Goal: Task Accomplishment & Management: Manage account settings

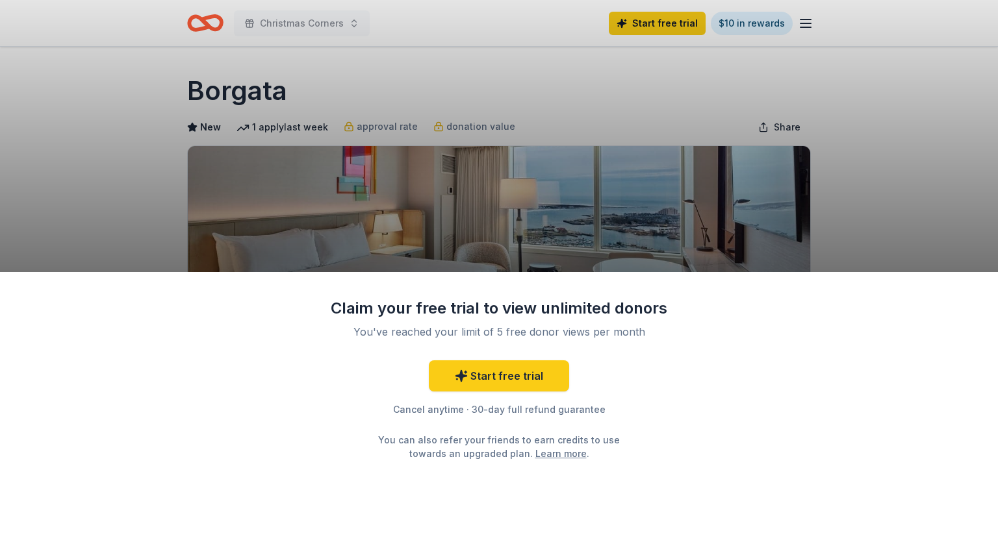
click at [830, 209] on div "Claim your free trial to view unlimited donors You've reached your limit of 5 f…" at bounding box center [499, 272] width 998 height 544
click at [492, 362] on link "Start free trial" at bounding box center [499, 375] width 140 height 31
click at [505, 379] on link "Start free trial" at bounding box center [499, 375] width 140 height 31
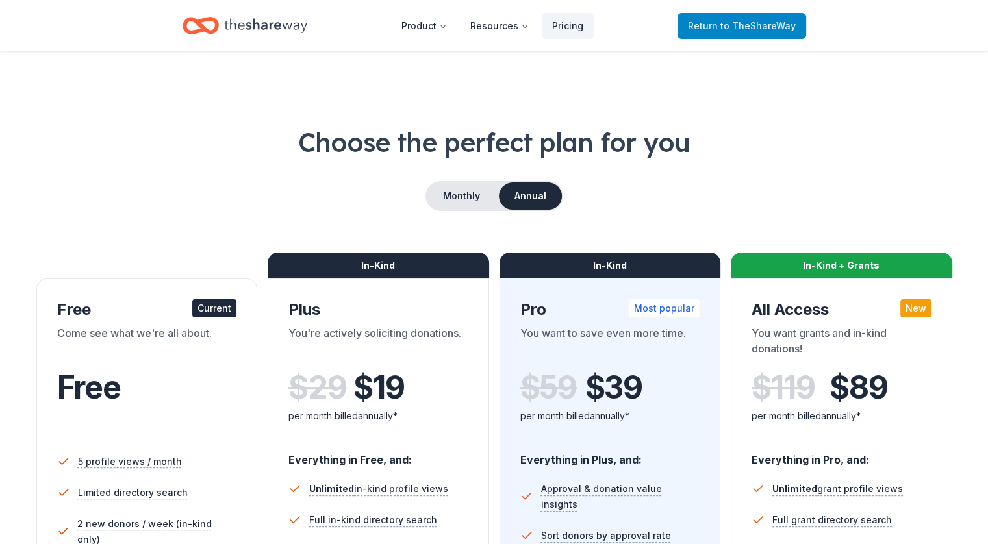
click at [772, 28] on span "to TheShareWay" at bounding box center [757, 25] width 75 height 11
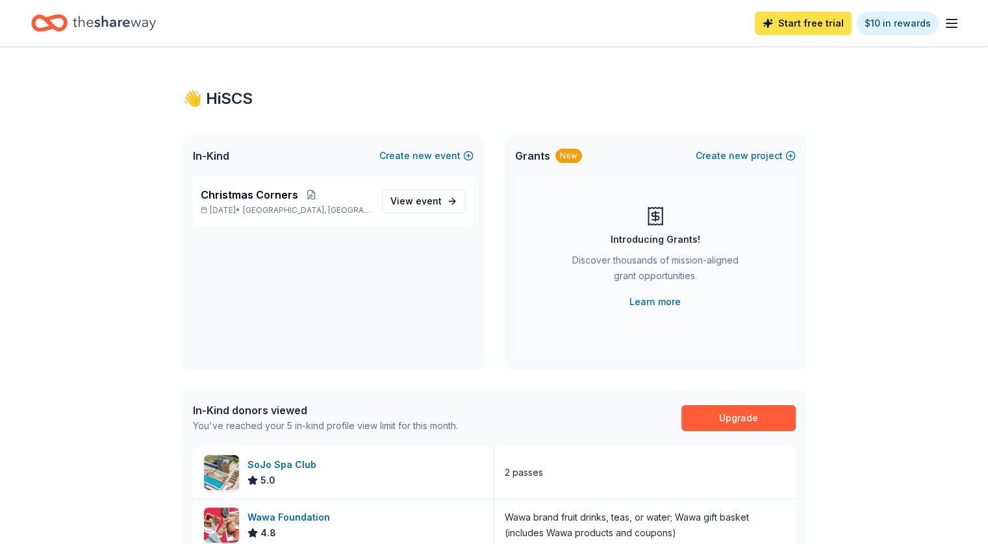
click at [790, 15] on link "Start free trial" at bounding box center [803, 23] width 97 height 23
click at [772, 19] on link "Start free trial" at bounding box center [803, 23] width 97 height 23
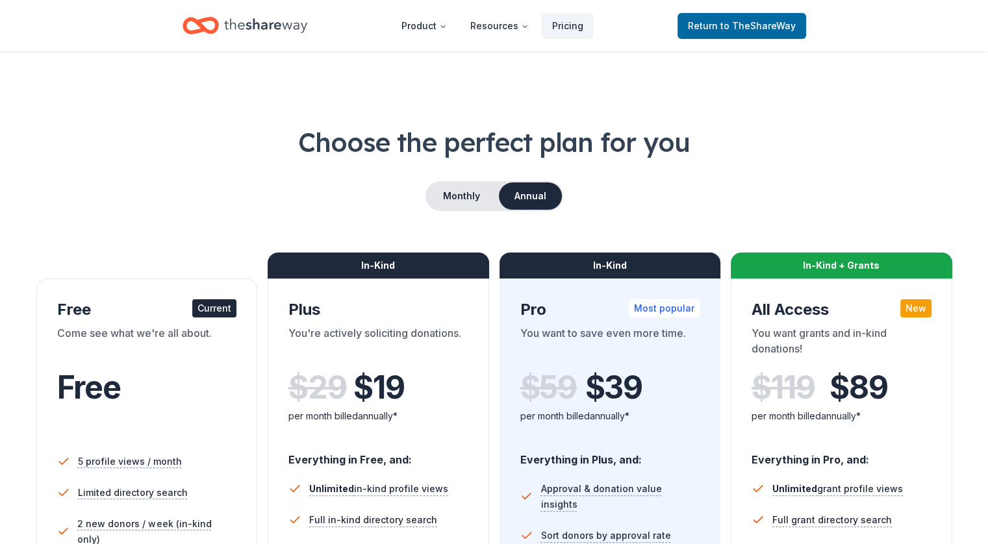
click at [772, 20] on span "to TheShareWay" at bounding box center [757, 25] width 75 height 11
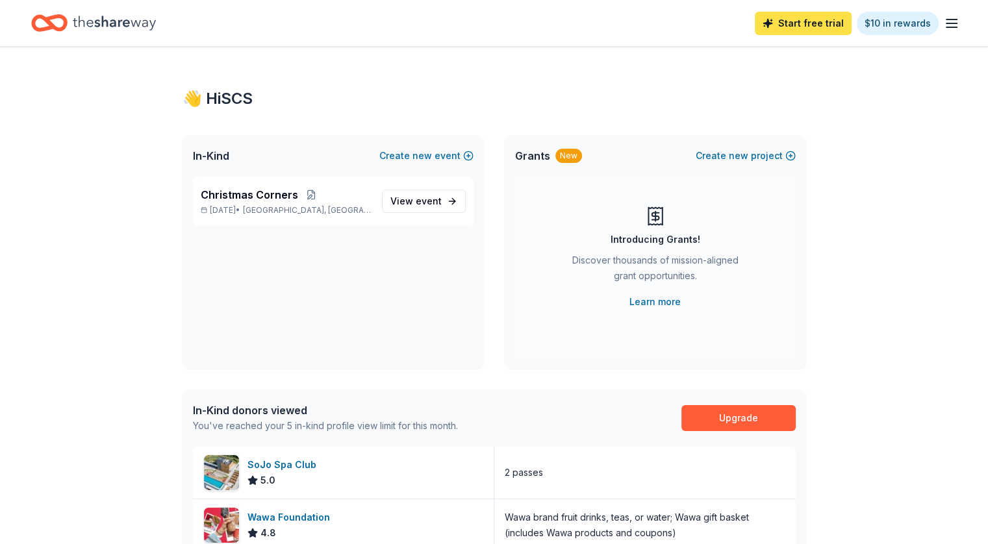
click at [786, 19] on link "Start free trial" at bounding box center [803, 23] width 97 height 23
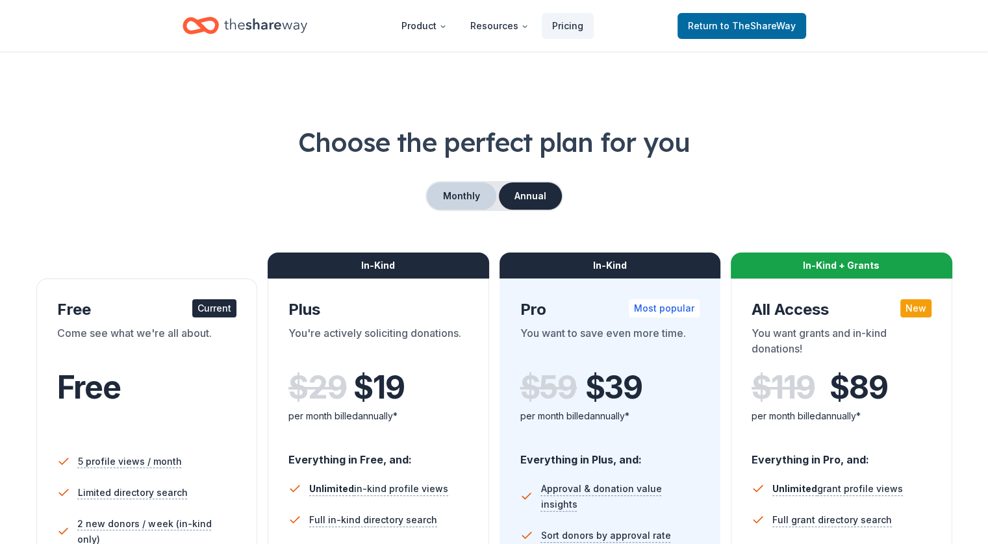
click at [459, 201] on button "Monthly" at bounding box center [461, 195] width 69 height 27
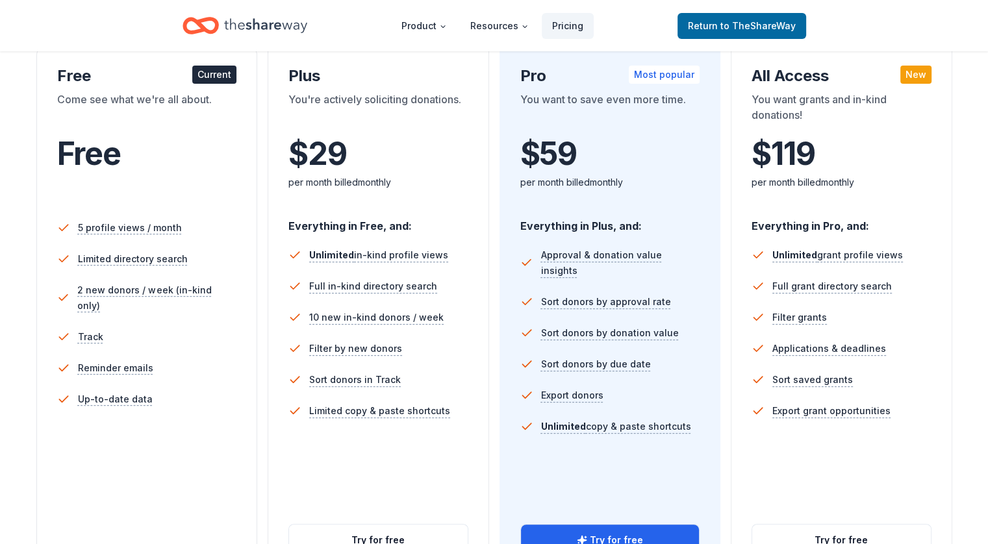
scroll to position [236, 0]
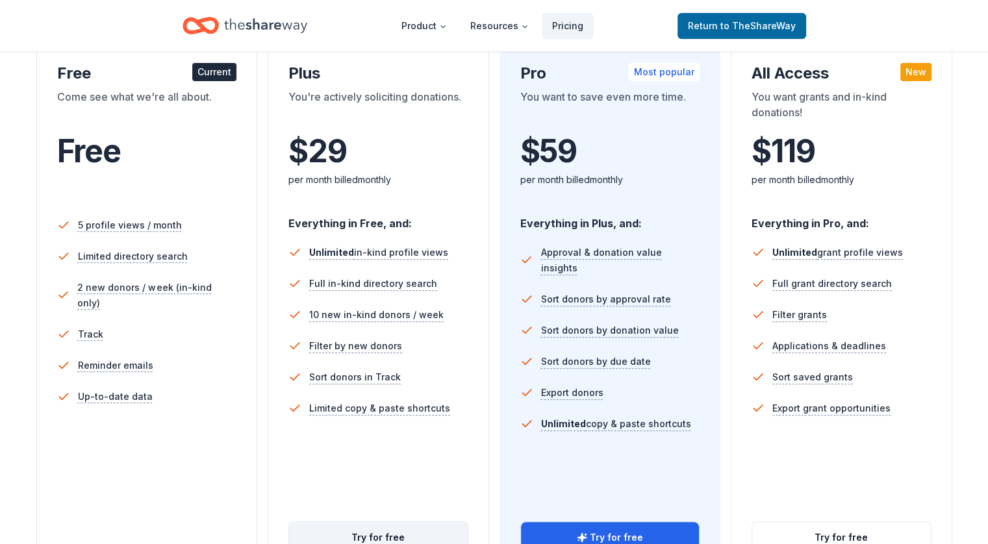
click at [344, 522] on button "Try for free" at bounding box center [378, 537] width 179 height 31
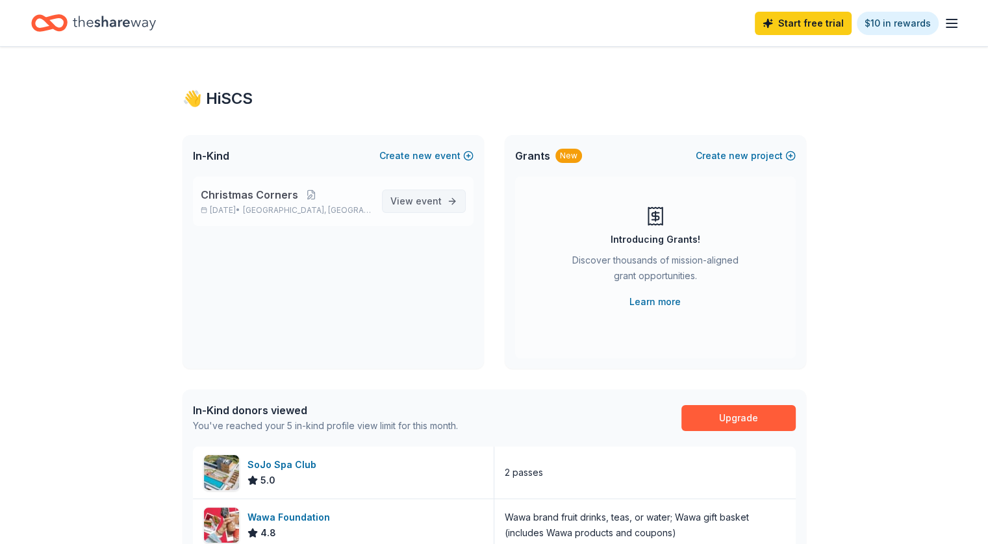
click at [410, 198] on span "View event" at bounding box center [415, 202] width 51 height 16
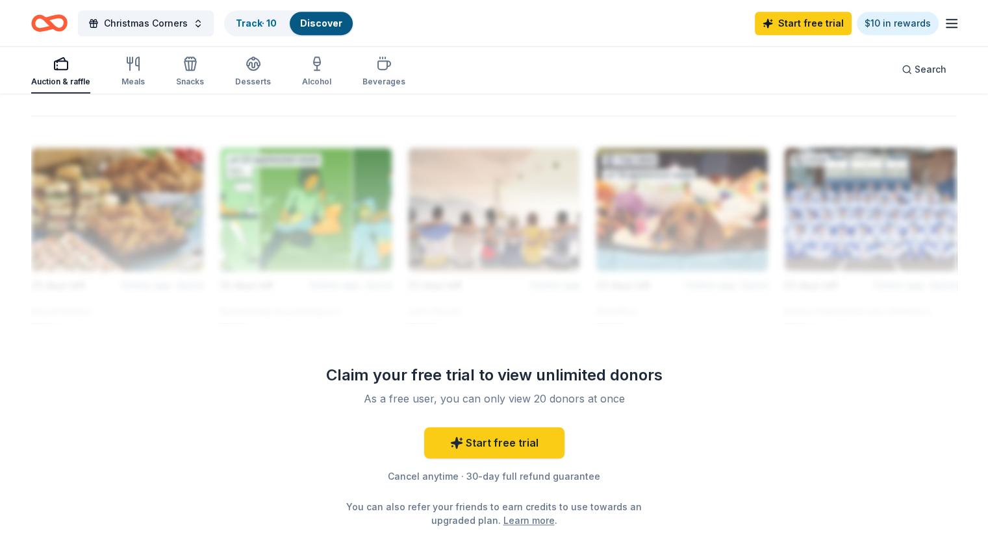
scroll to position [1114, 0]
click at [540, 444] on link "Start free trial" at bounding box center [494, 442] width 140 height 31
click at [474, 429] on link "Start free trial" at bounding box center [494, 442] width 140 height 31
click at [277, 19] on link "Track · 10" at bounding box center [256, 23] width 41 height 11
click at [470, 434] on link "Start free trial" at bounding box center [494, 442] width 140 height 31
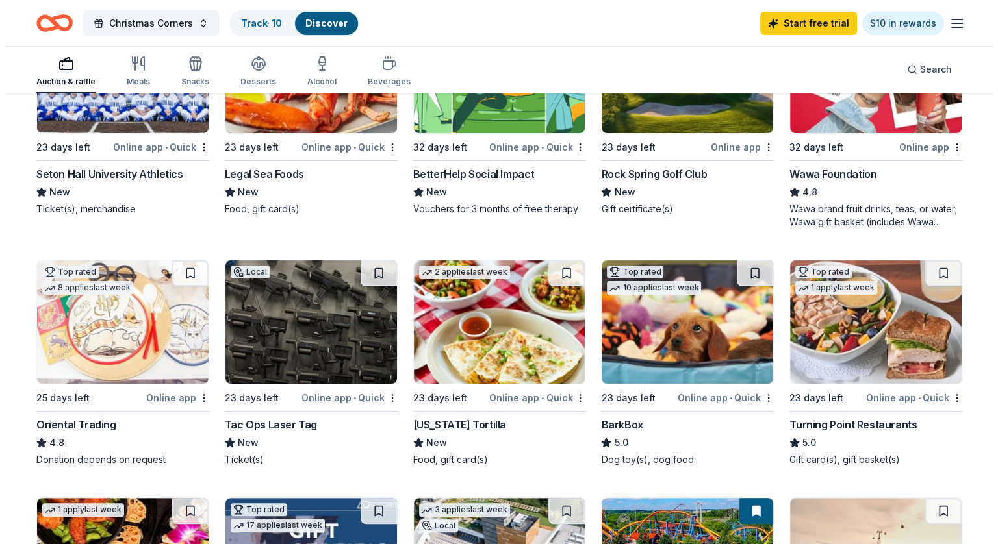
scroll to position [0, 0]
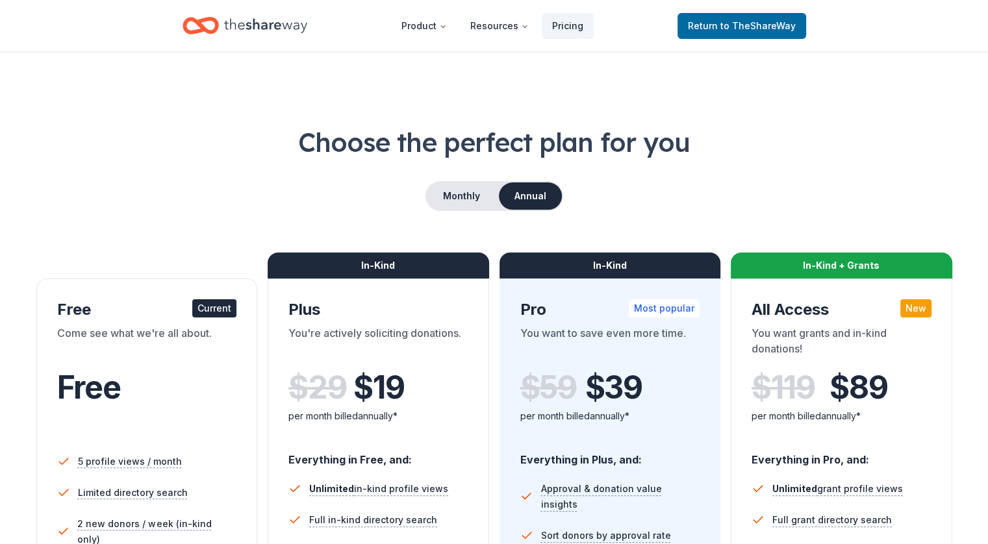
click at [208, 28] on icon "Home" at bounding box center [200, 25] width 36 height 31
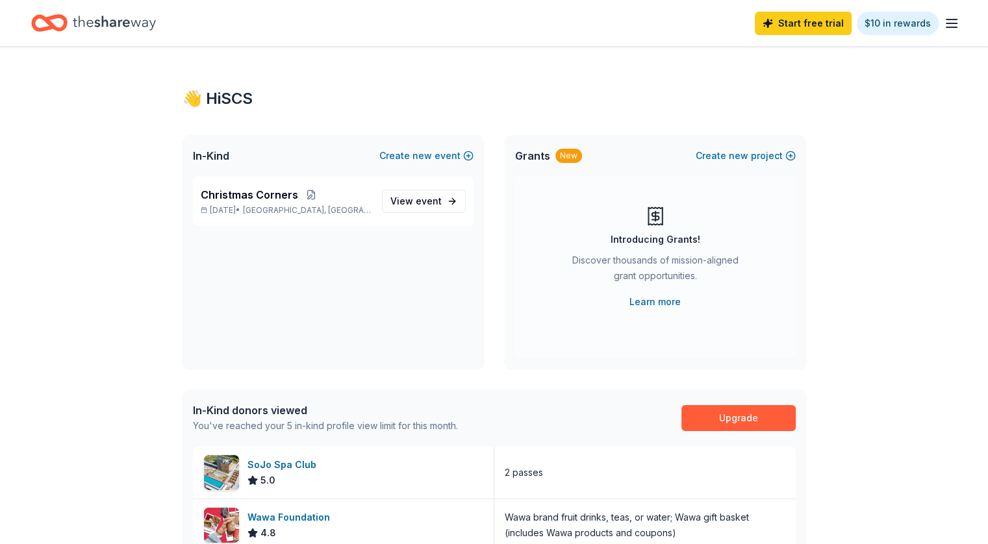
click at [944, 21] on icon "button" at bounding box center [952, 24] width 16 height 16
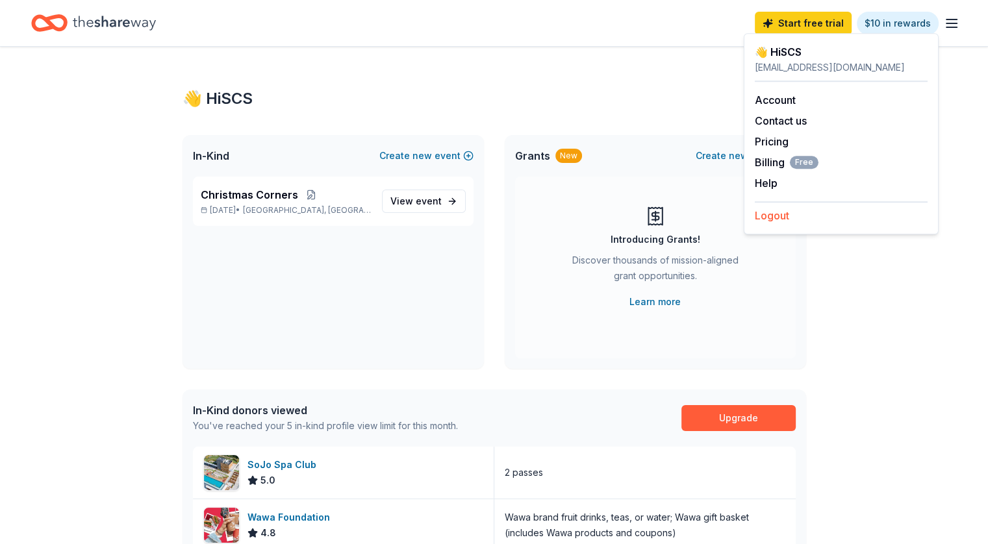
click at [772, 219] on button "Logout" at bounding box center [772, 216] width 34 height 16
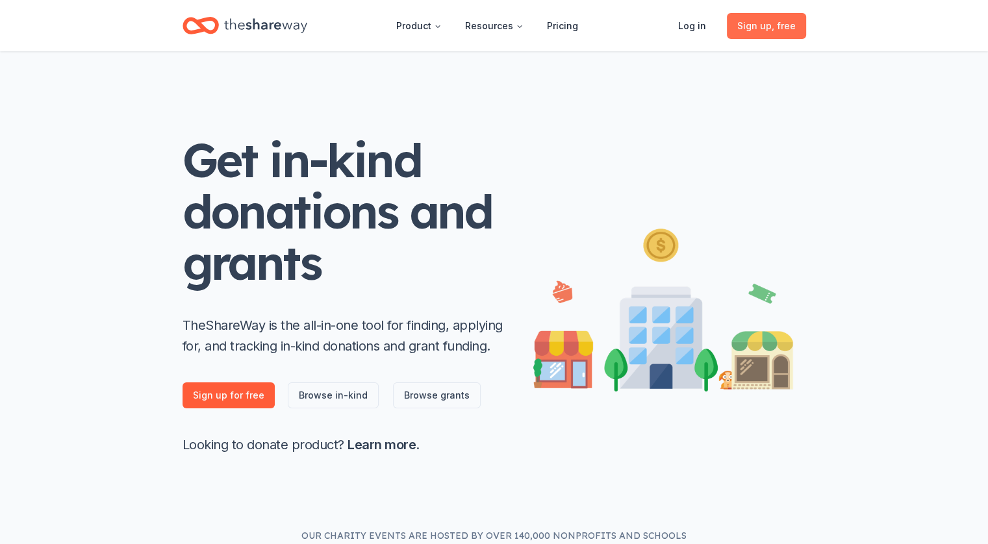
click at [770, 25] on span "Sign up , free" at bounding box center [766, 26] width 58 height 16
click at [701, 32] on link "Log in" at bounding box center [692, 26] width 49 height 26
click at [695, 27] on link "Log in" at bounding box center [692, 26] width 49 height 26
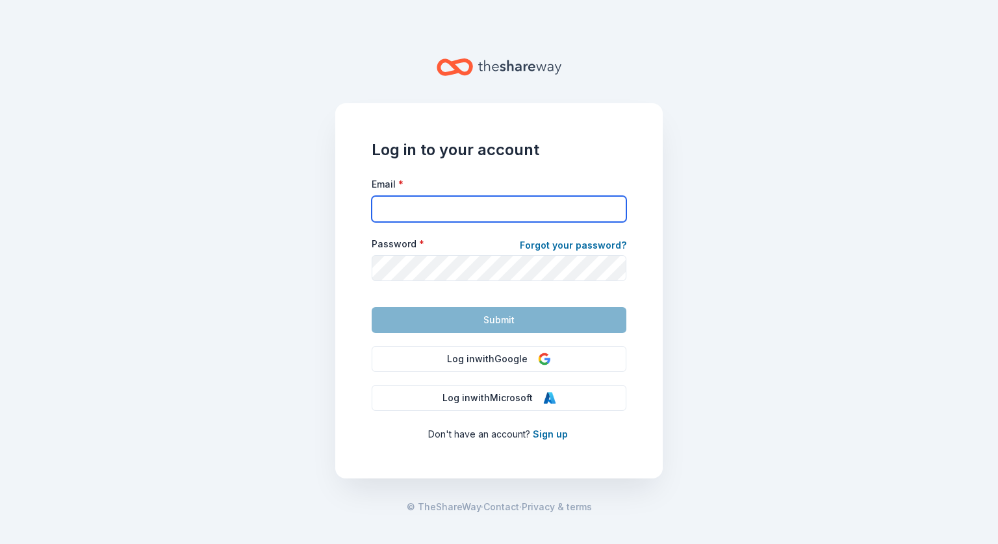
click at [506, 197] on input "Email *" at bounding box center [498, 209] width 255 height 26
type input "[EMAIL_ADDRESS][DOMAIN_NAME]"
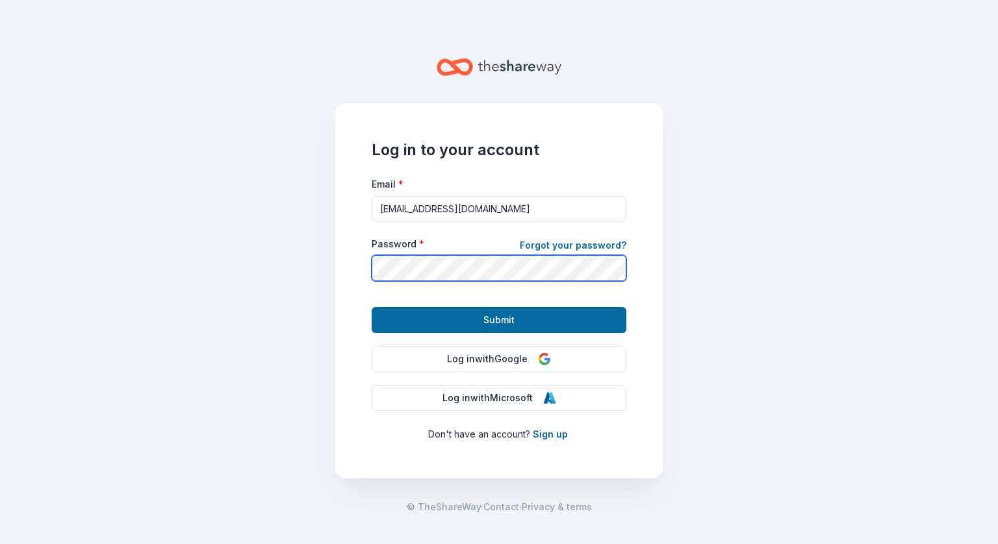
click at [371, 307] on button "Submit" at bounding box center [498, 320] width 255 height 26
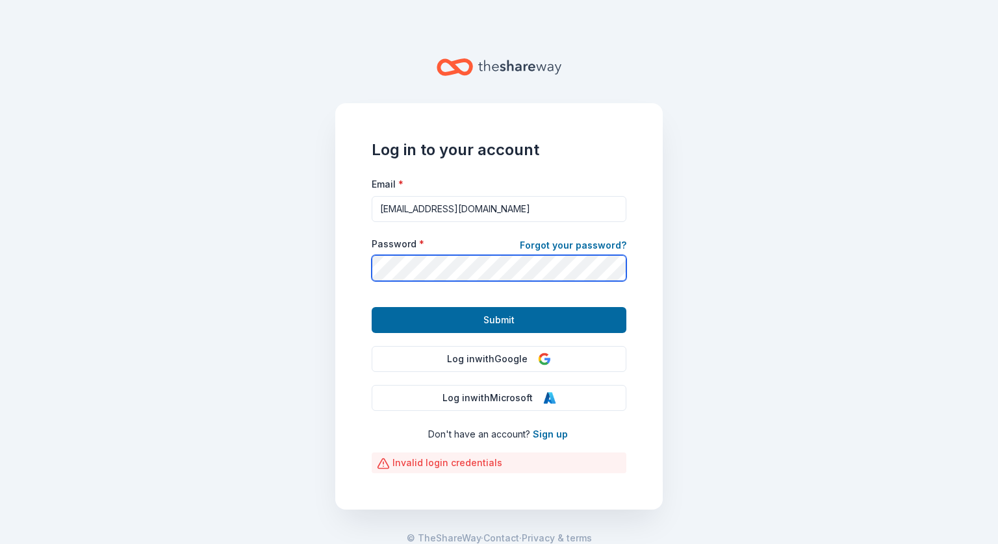
click at [371, 307] on button "Submit" at bounding box center [498, 320] width 255 height 26
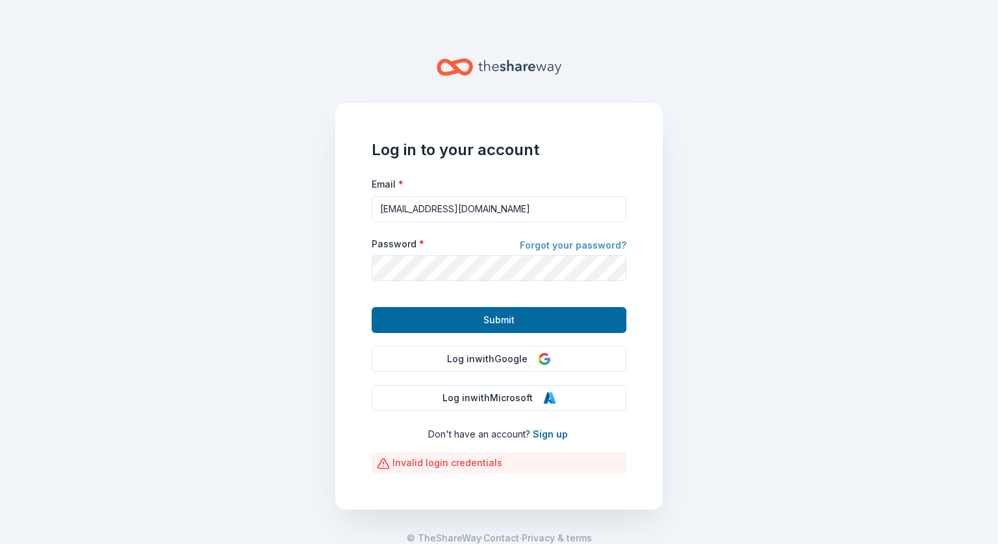
click at [566, 248] on link "Forgot your password?" at bounding box center [573, 247] width 107 height 18
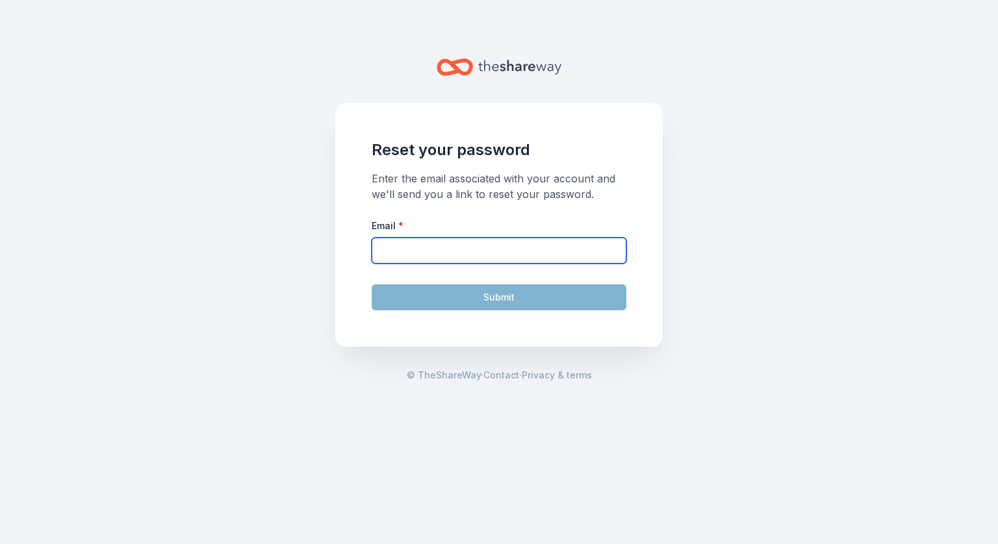
click at [560, 251] on input "Email *" at bounding box center [498, 251] width 255 height 26
type input "[EMAIL_ADDRESS][DOMAIN_NAME]"
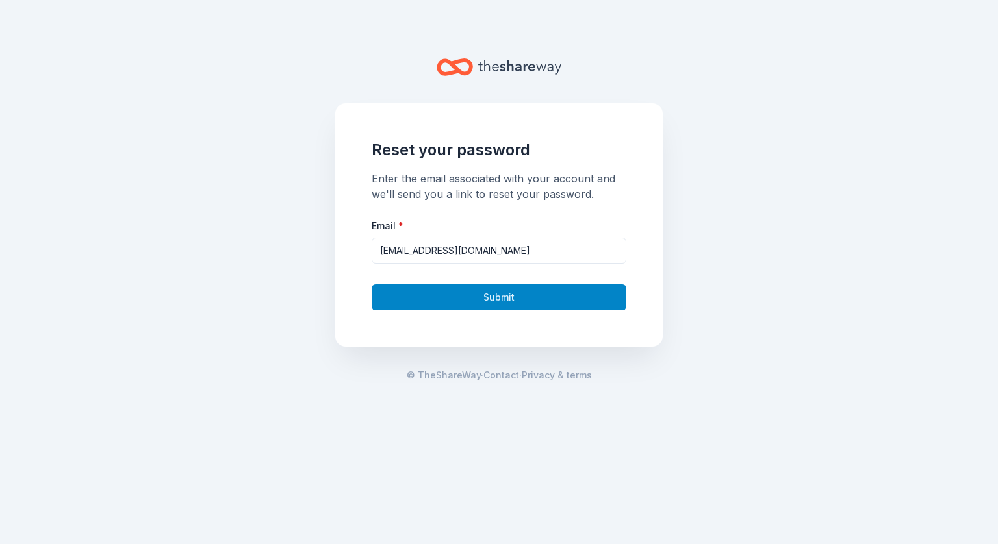
click at [526, 288] on button "Submit" at bounding box center [498, 297] width 255 height 26
